Goal: Task Accomplishment & Management: Use online tool/utility

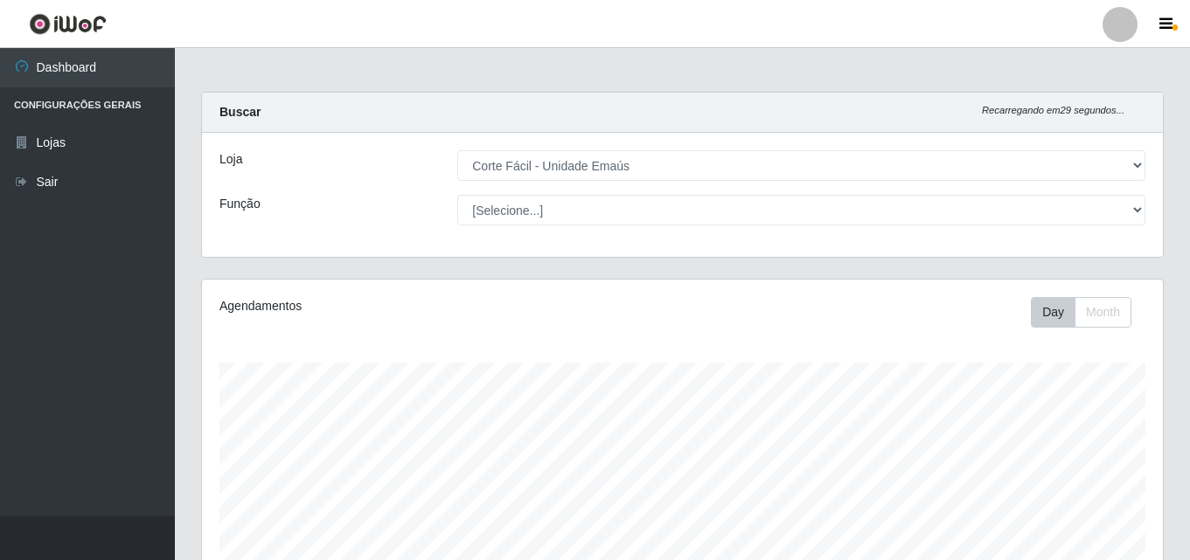
select select "201"
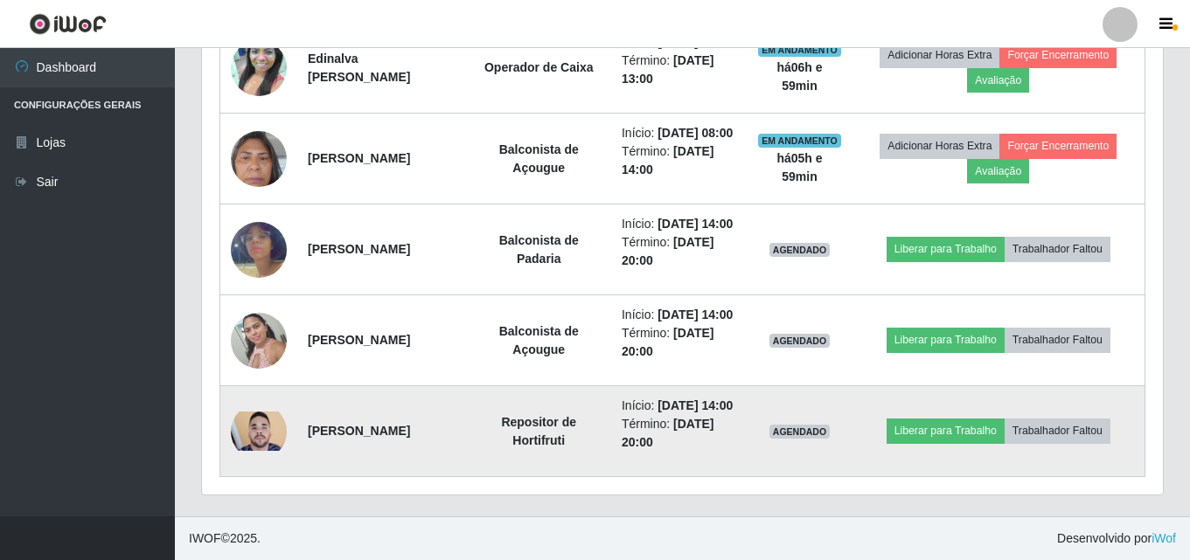
scroll to position [836, 0]
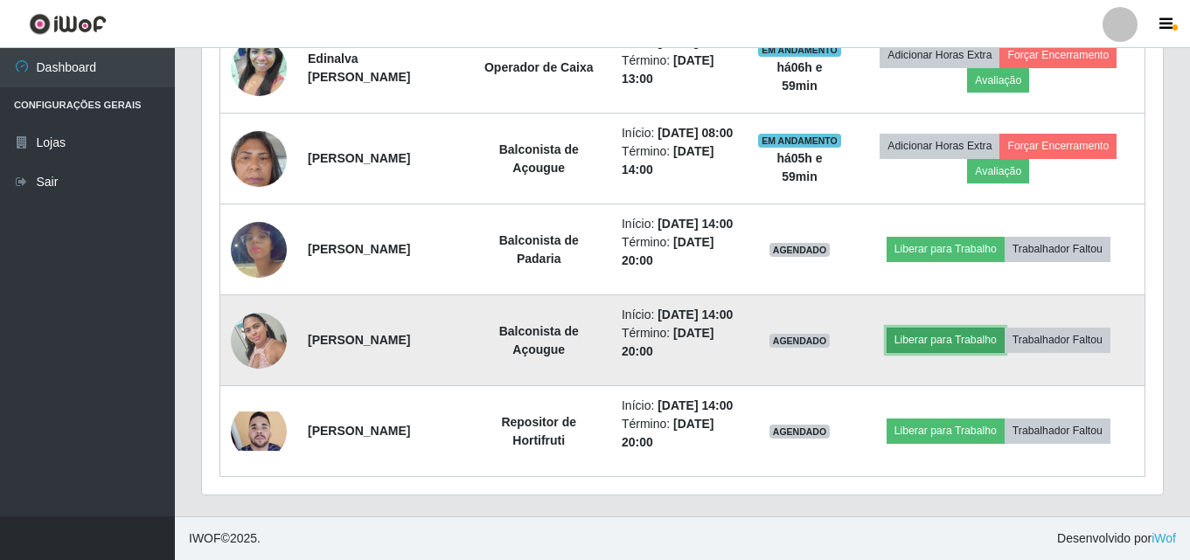
click at [934, 328] on button "Liberar para Trabalho" at bounding box center [945, 340] width 118 height 24
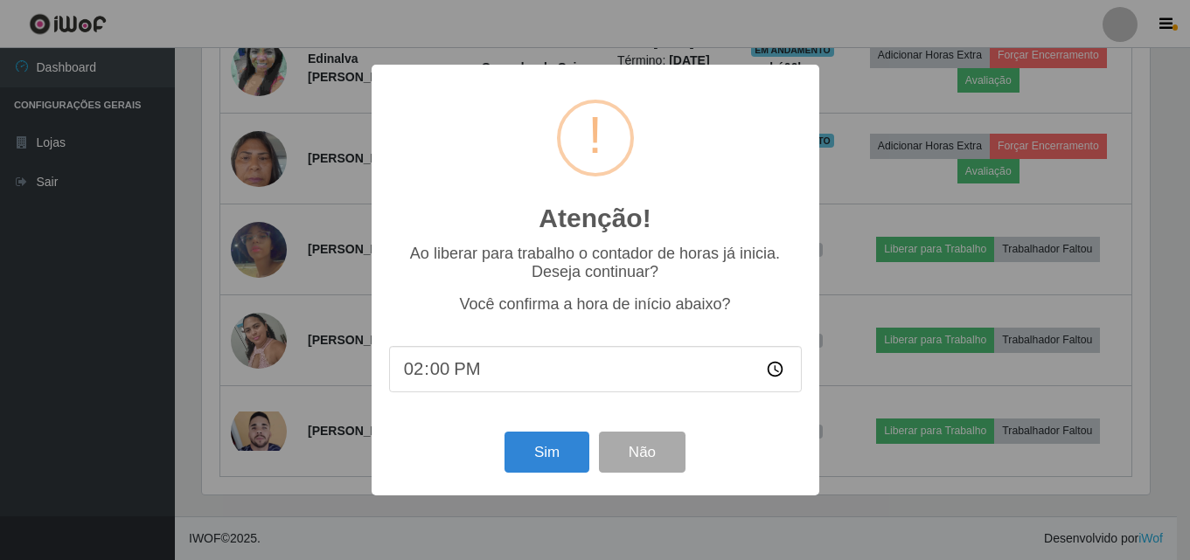
scroll to position [363, 952]
click at [564, 445] on button "Sim" at bounding box center [548, 452] width 85 height 41
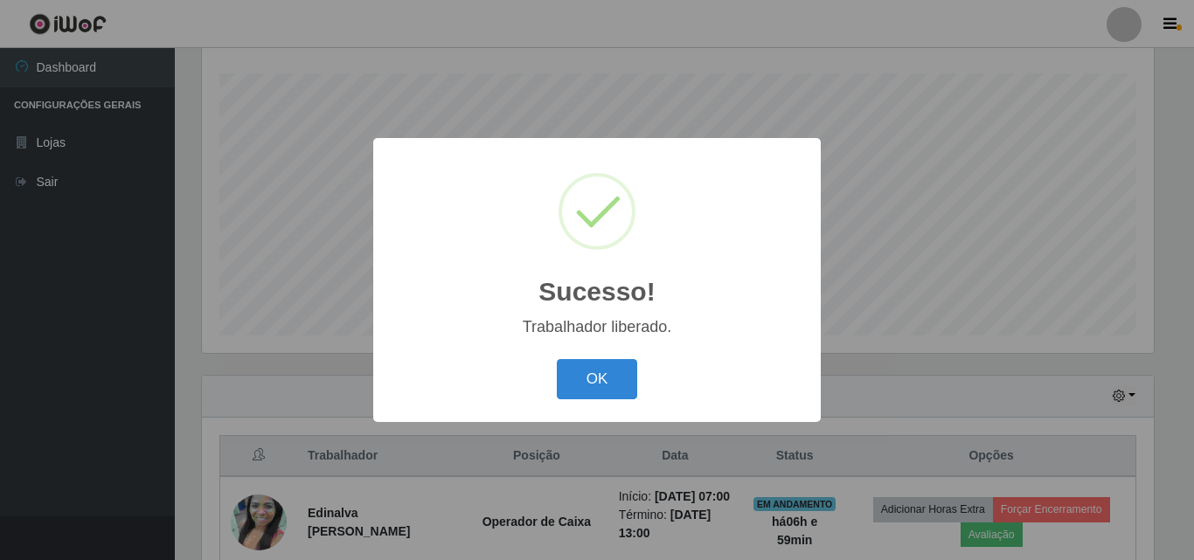
drag, startPoint x: 598, startPoint y: 383, endPoint x: 703, endPoint y: 365, distance: 106.5
click at [606, 378] on button "OK" at bounding box center [597, 379] width 81 height 41
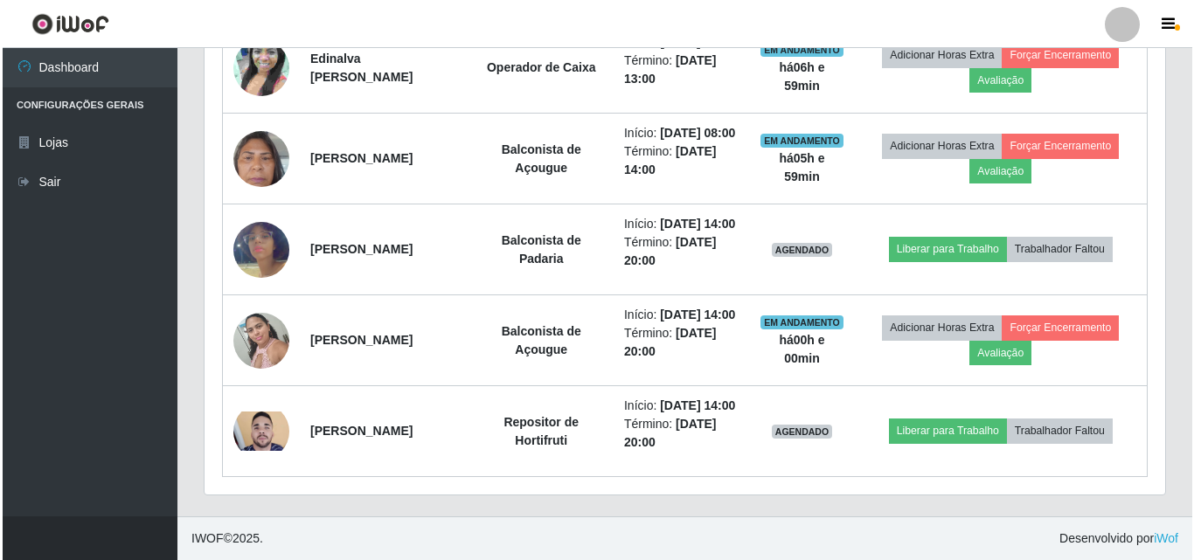
scroll to position [836, 0]
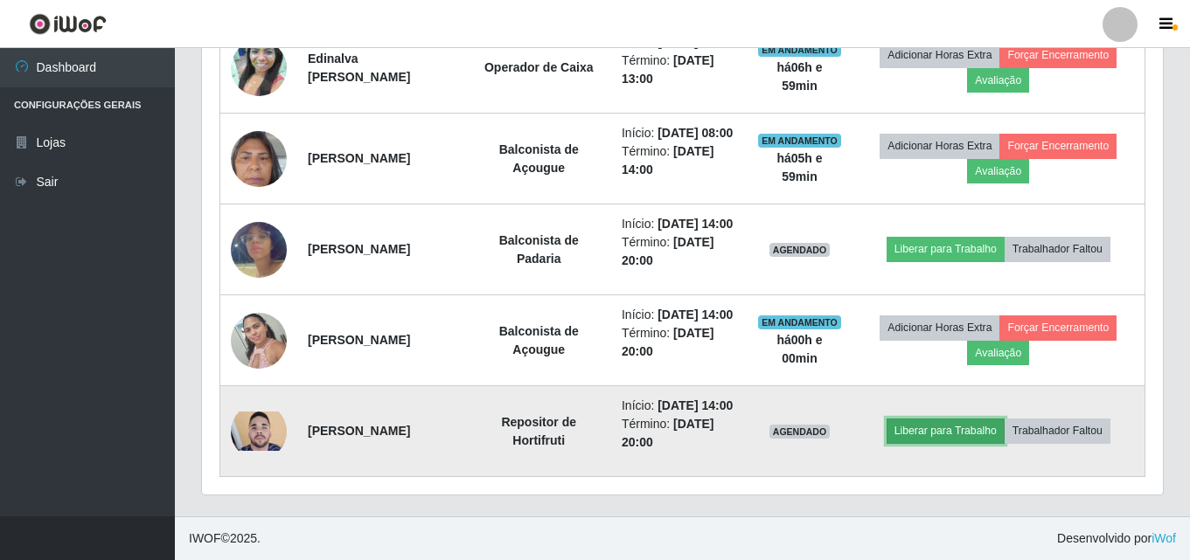
click at [936, 420] on button "Liberar para Trabalho" at bounding box center [945, 431] width 118 height 24
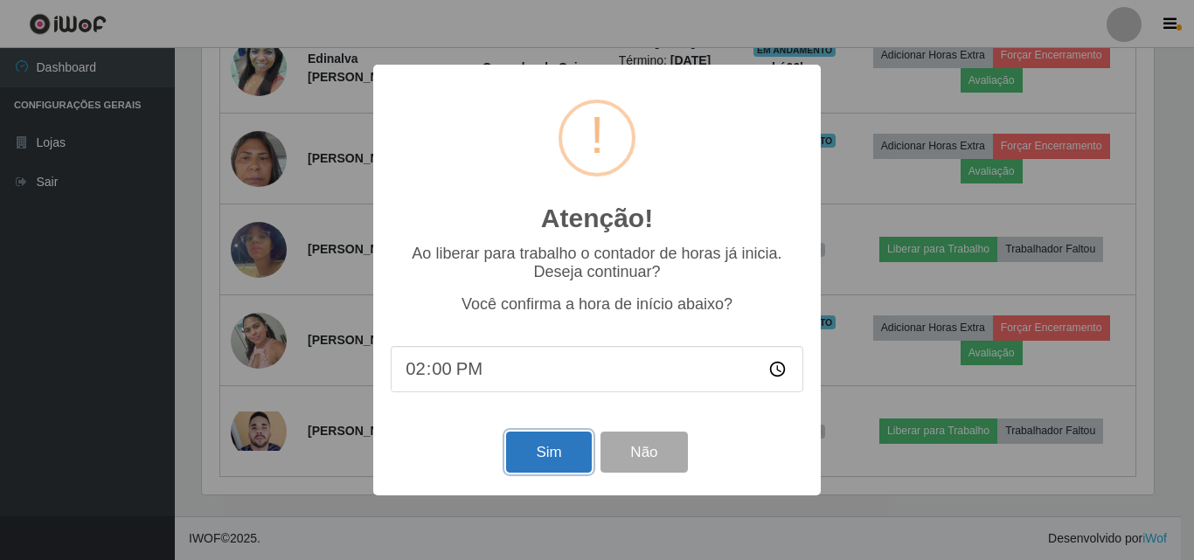
click at [538, 461] on button "Sim" at bounding box center [548, 452] width 85 height 41
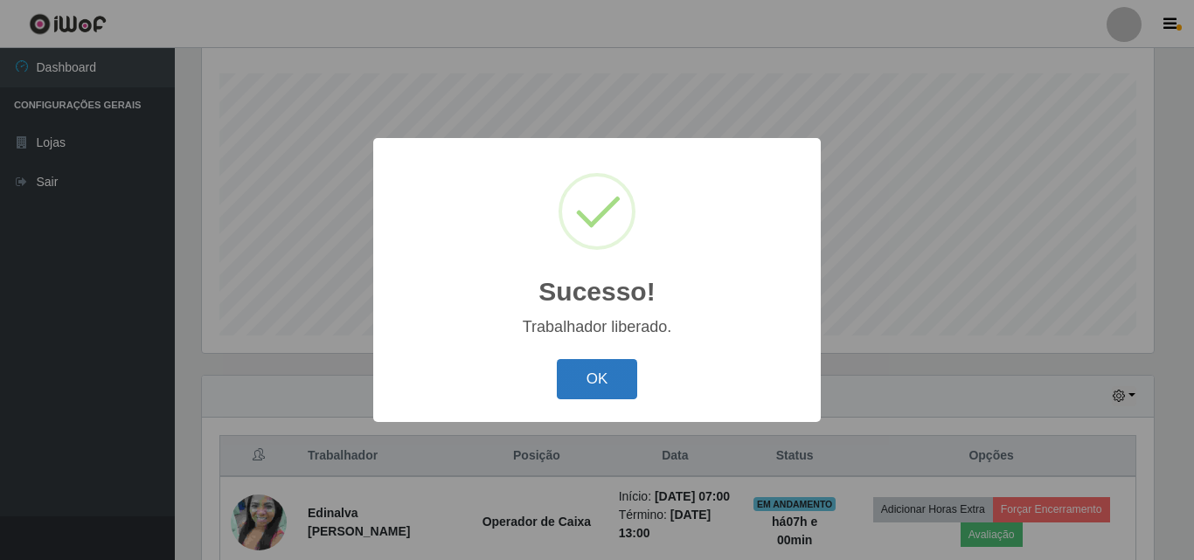
click at [580, 374] on button "OK" at bounding box center [597, 379] width 81 height 41
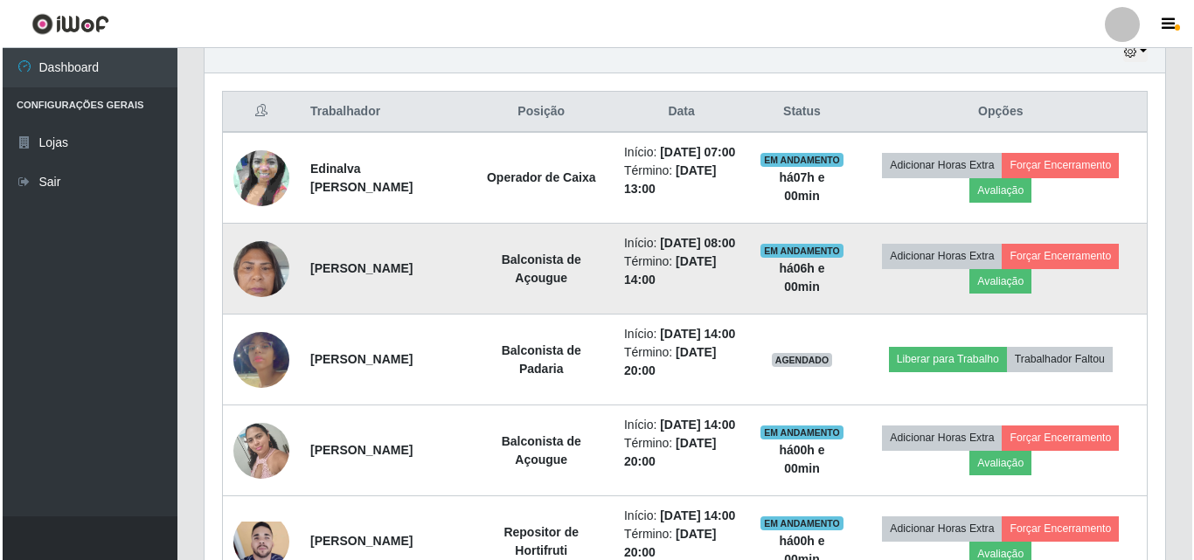
scroll to position [639, 0]
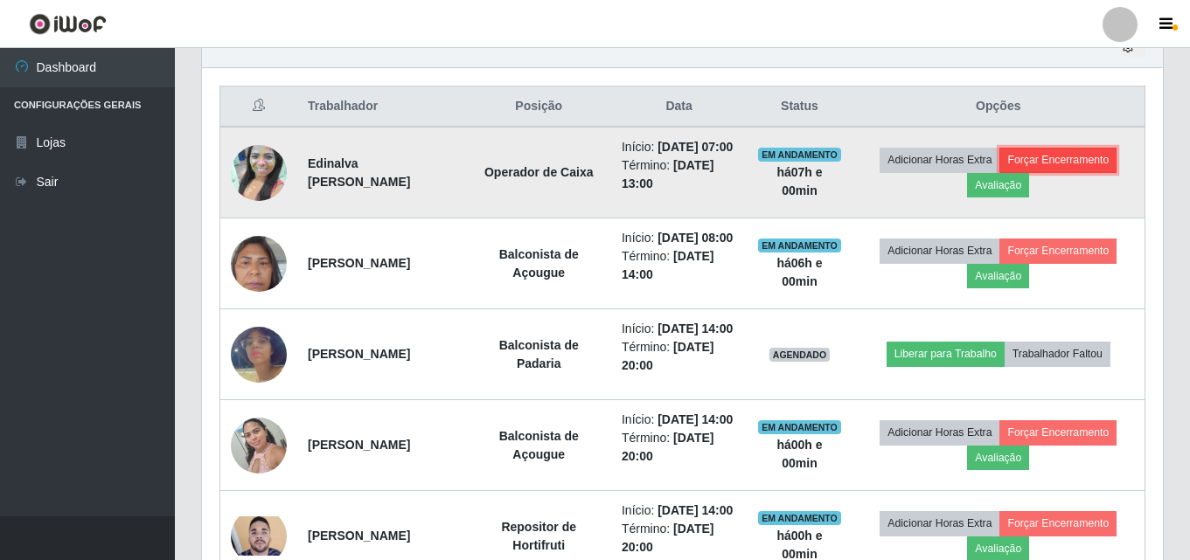
click at [1098, 171] on button "Forçar Encerramento" at bounding box center [1057, 160] width 117 height 24
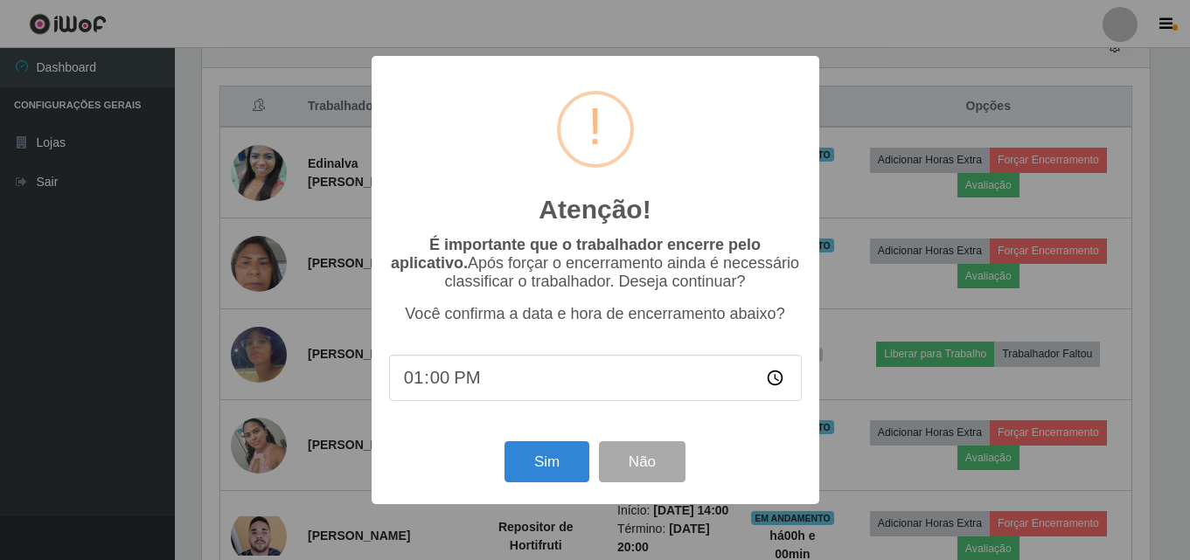
scroll to position [363, 952]
click at [560, 461] on button "Sim" at bounding box center [548, 461] width 85 height 41
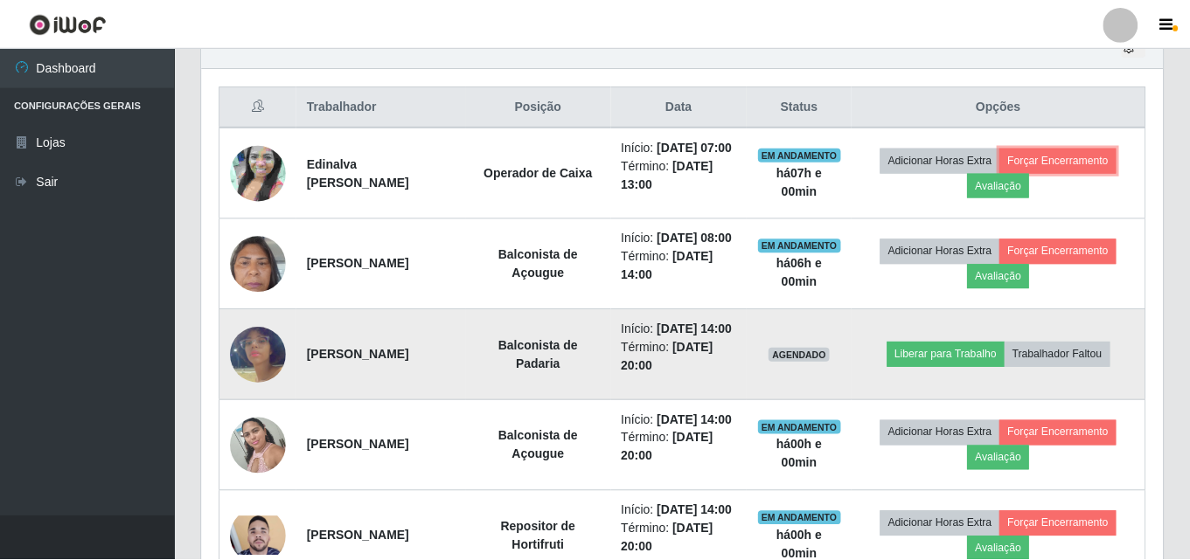
scroll to position [0, 0]
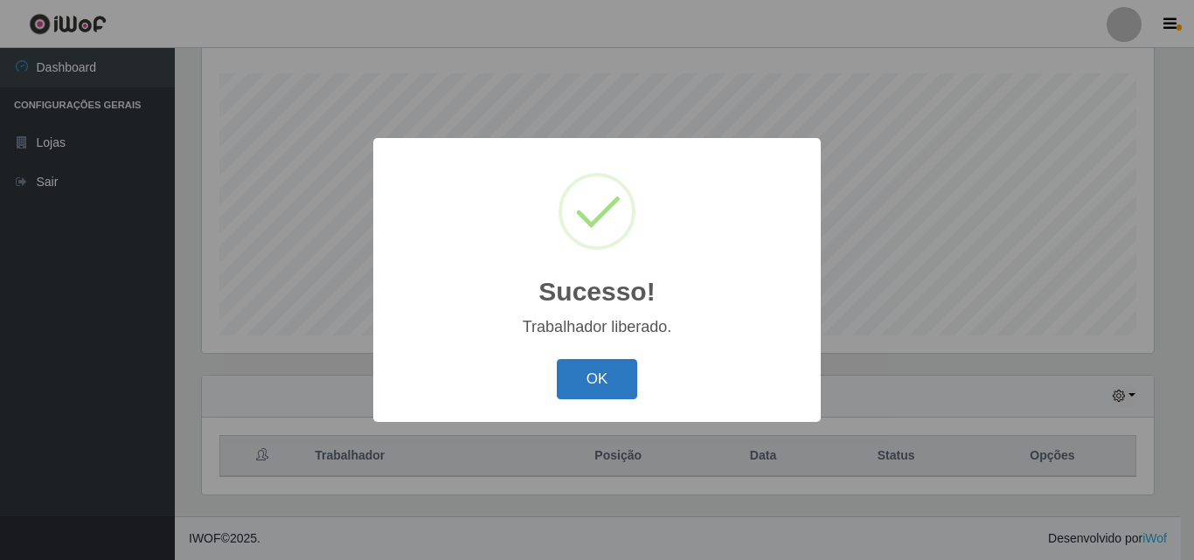
click at [608, 375] on button "OK" at bounding box center [597, 379] width 81 height 41
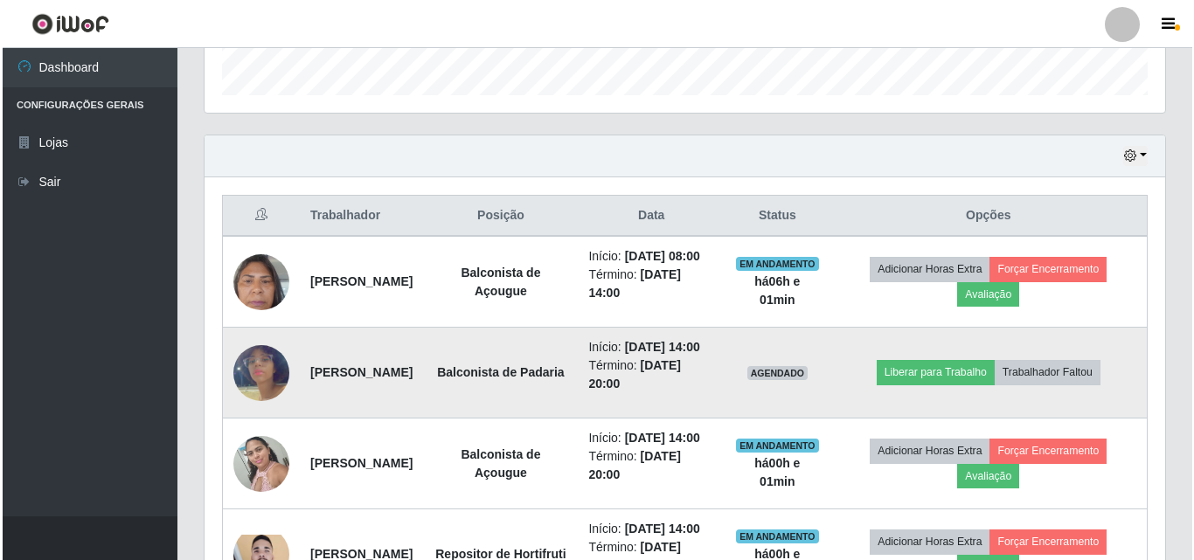
scroll to position [639, 0]
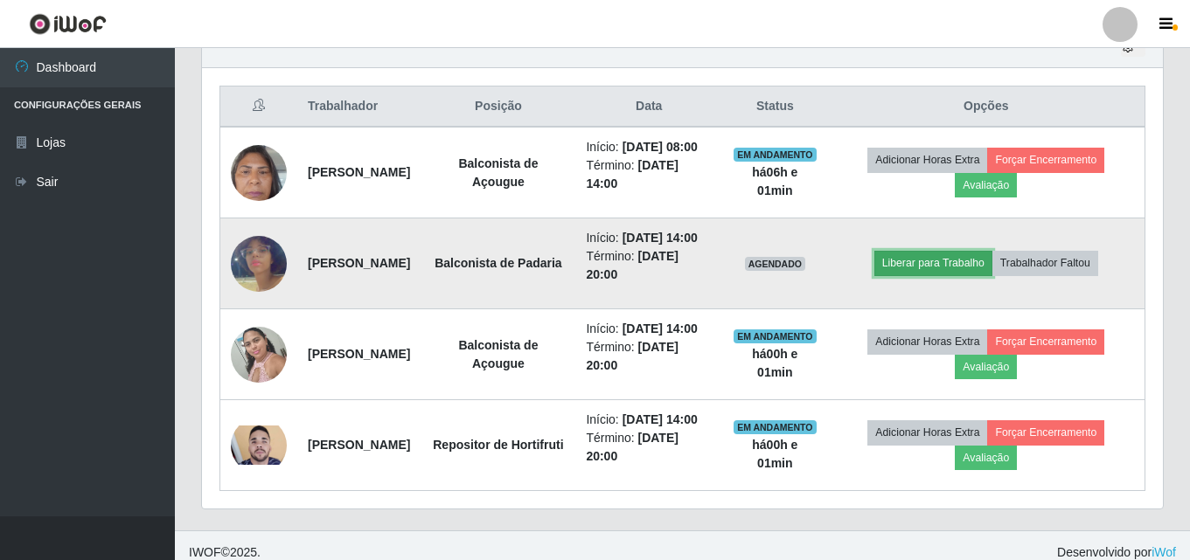
click at [935, 275] on button "Liberar para Trabalho" at bounding box center [933, 263] width 118 height 24
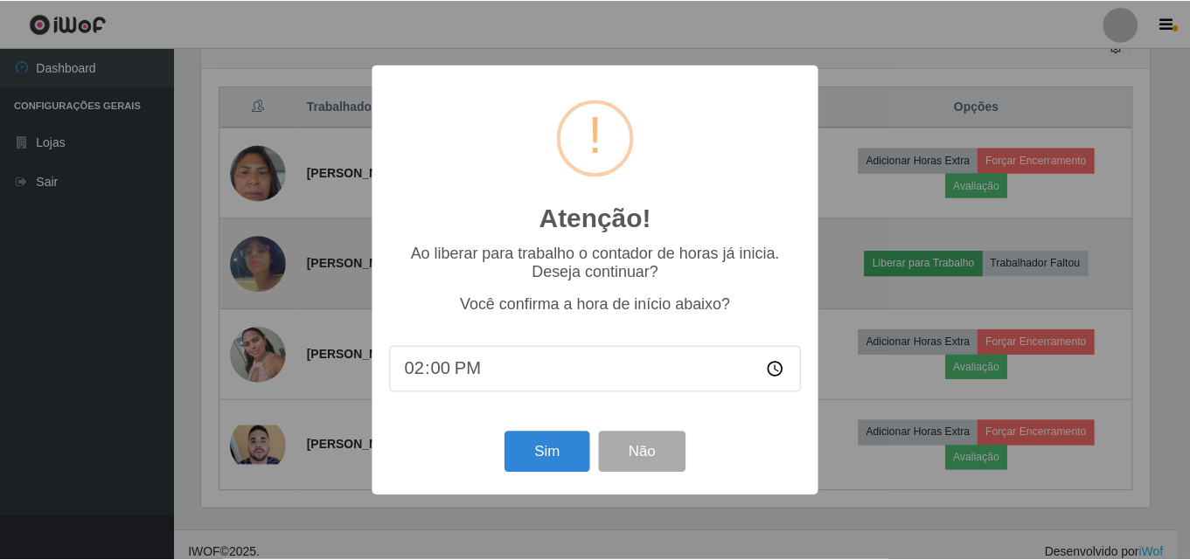
scroll to position [363, 952]
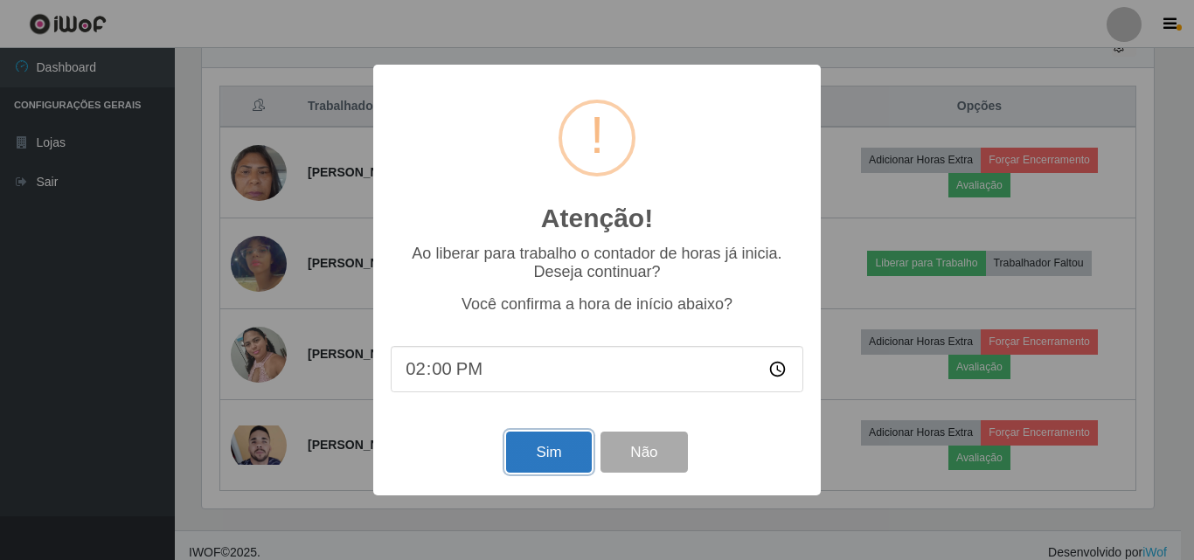
click at [567, 447] on button "Sim" at bounding box center [548, 452] width 85 height 41
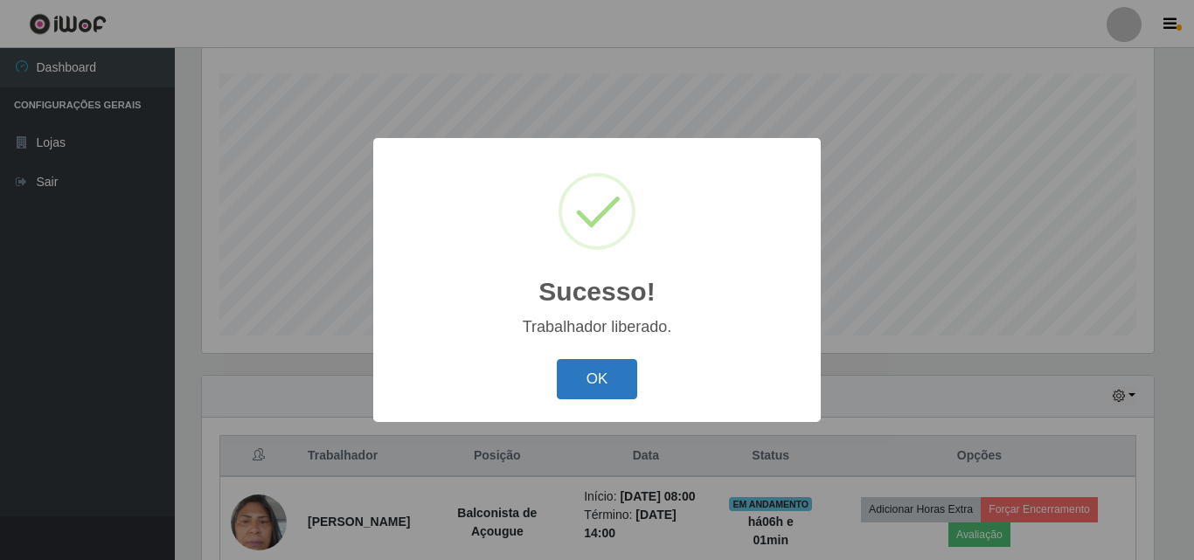
click at [626, 382] on button "OK" at bounding box center [597, 379] width 81 height 41
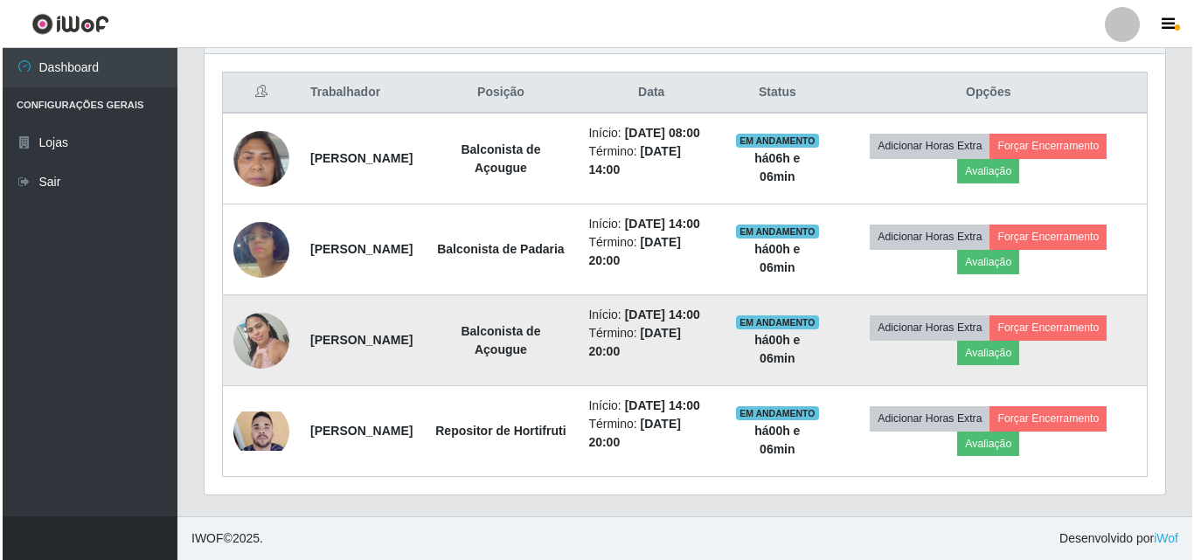
scroll to position [639, 0]
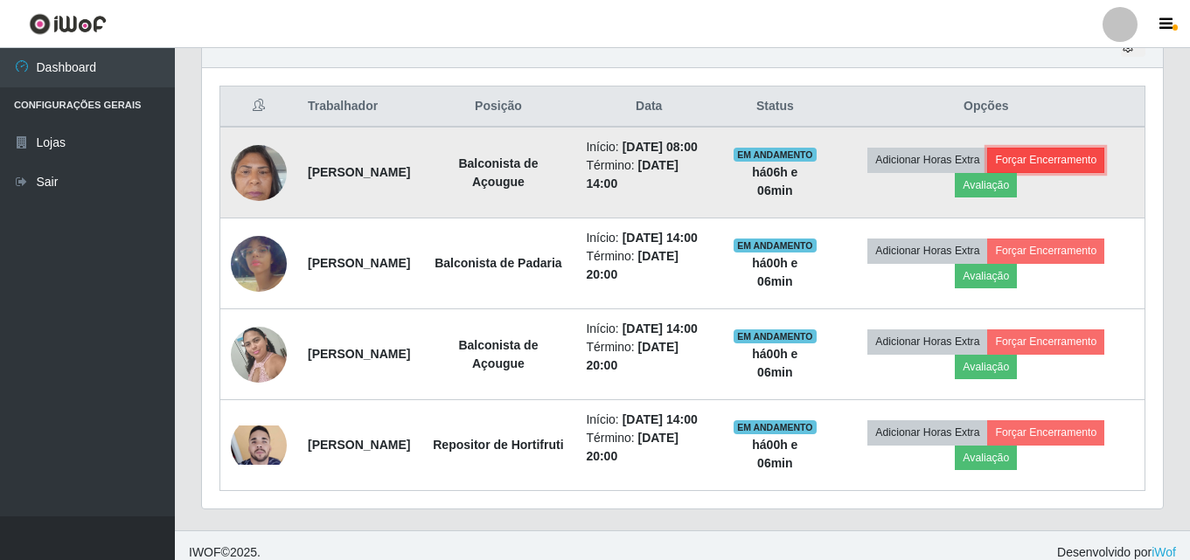
click at [1089, 172] on button "Forçar Encerramento" at bounding box center [1045, 160] width 117 height 24
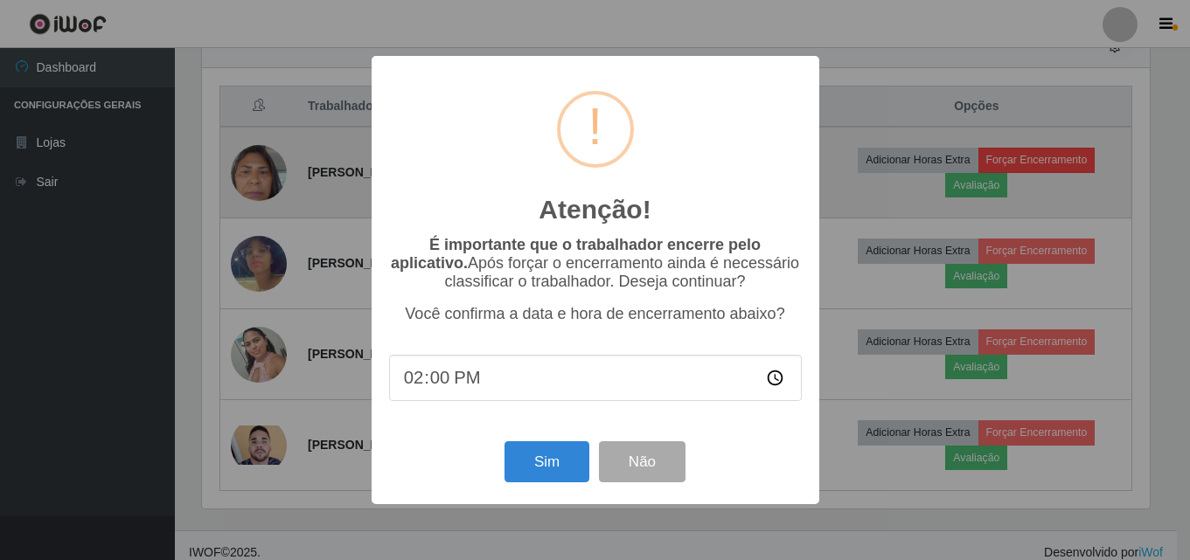
scroll to position [363, 952]
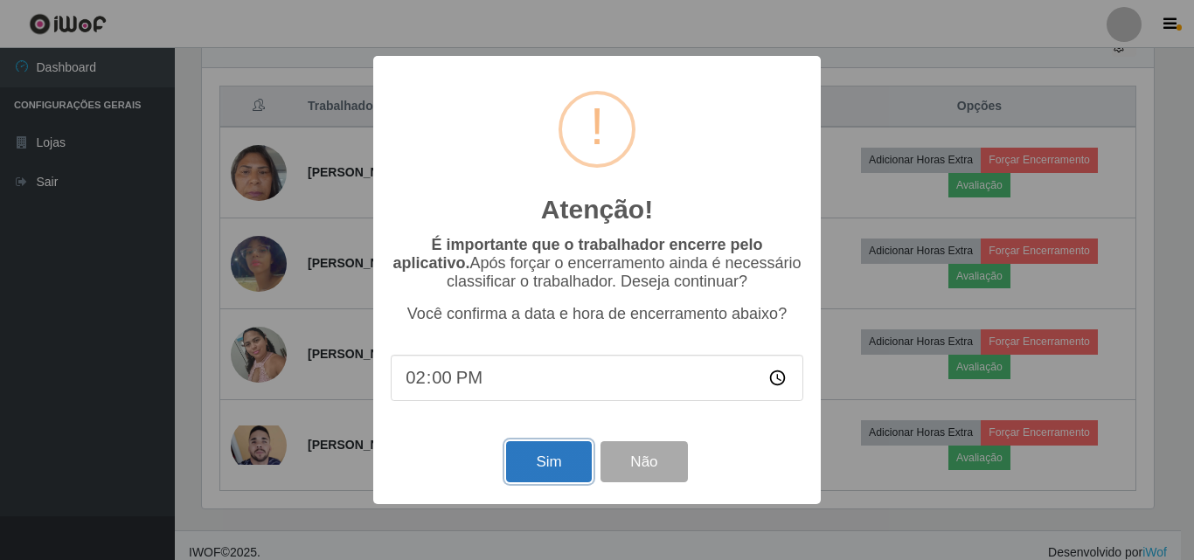
click at [545, 452] on button "Sim" at bounding box center [548, 461] width 85 height 41
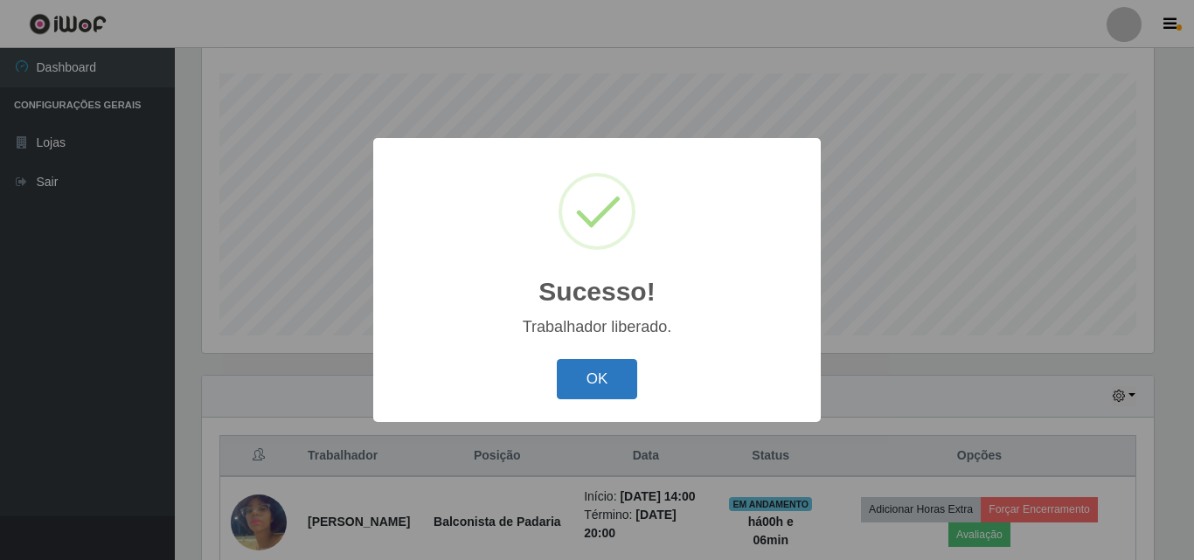
click at [608, 379] on button "OK" at bounding box center [597, 379] width 81 height 41
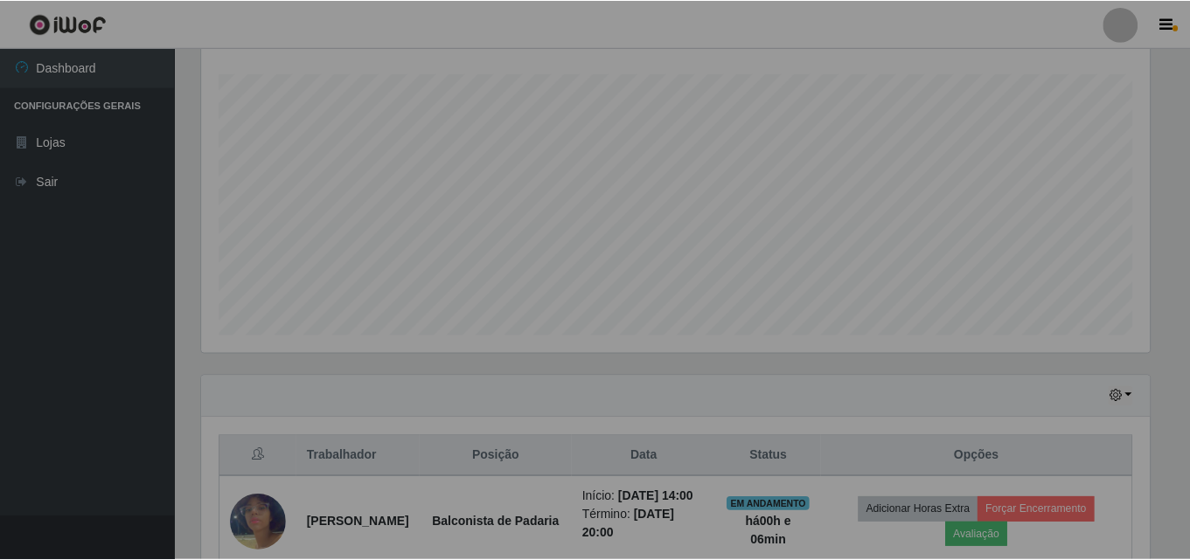
scroll to position [363, 961]
